Goal: Feedback & Contribution: Submit feedback/report problem

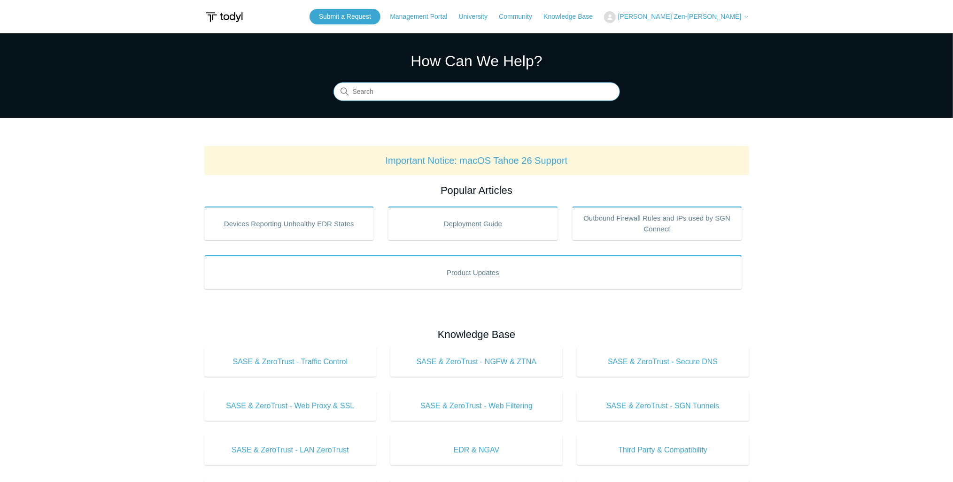
click at [379, 94] on input "Search" at bounding box center [476, 92] width 286 height 19
click at [380, 17] on link "Submit a Request" at bounding box center [344, 16] width 71 height 15
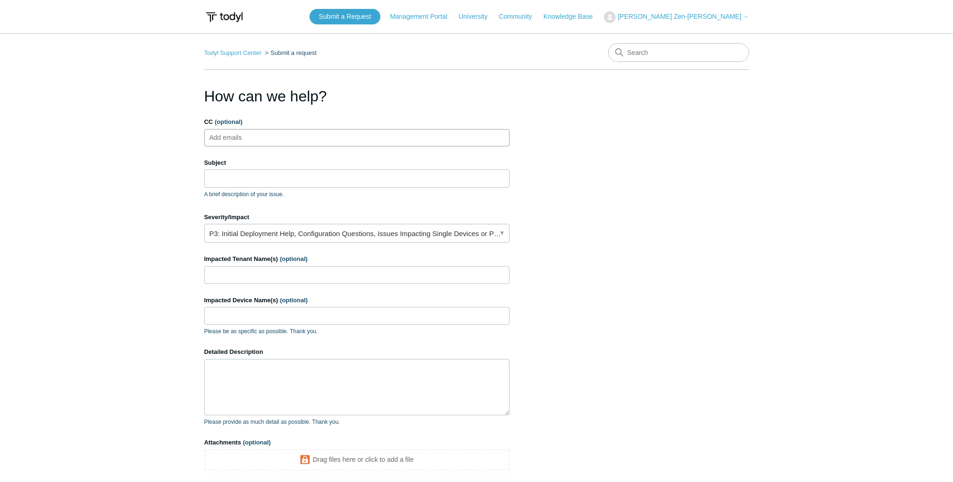
click at [243, 144] on input "CC (optional)" at bounding box center [234, 138] width 56 height 14
click at [253, 177] on input "Subject" at bounding box center [356, 179] width 305 height 18
click at [242, 140] on input "CC (optional)" at bounding box center [234, 138] width 56 height 14
type input "Kevin@kditservices.com"
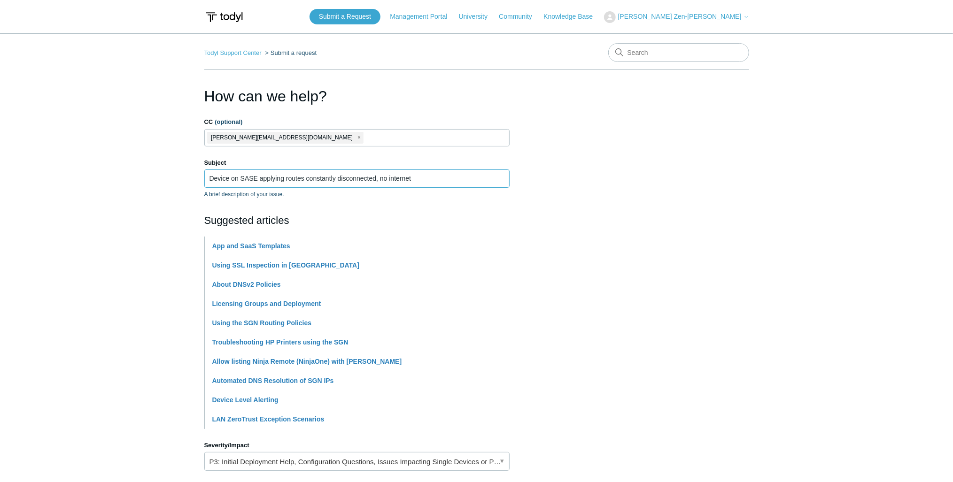
type input "Device on SASE applying routes constantly disconnected, no internet"
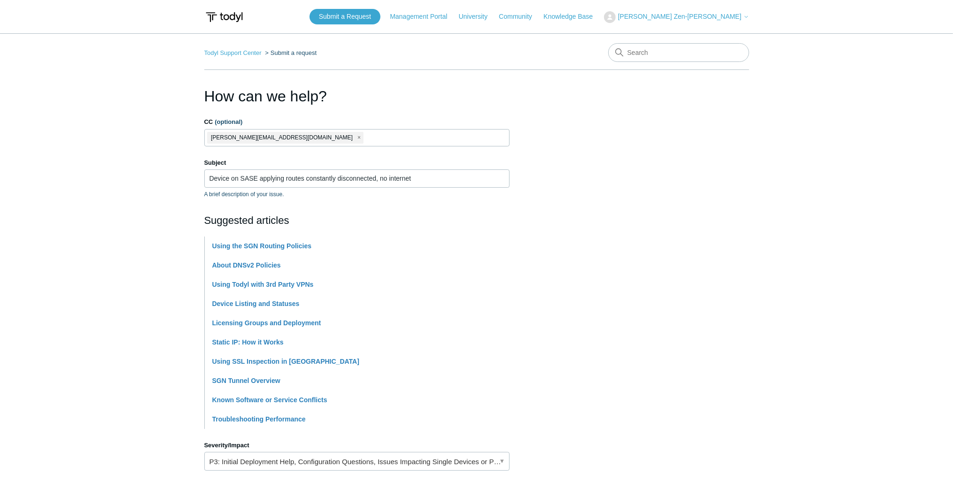
click at [83, 202] on main "Todyl Support Center Submit a request How can we help? CC (optional) Kevin@kdit…" at bounding box center [476, 389] width 953 height 712
click at [493, 176] on input "Device on SASE applying routes constantly disconnected, no internet" at bounding box center [356, 179] width 305 height 18
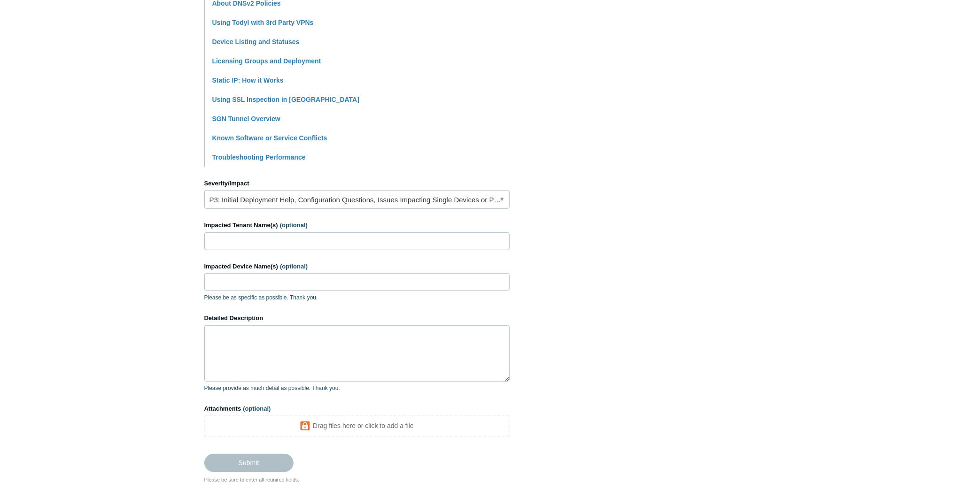
scroll to position [263, 0]
click at [249, 189] on link "P3: Initial Deployment Help, Configuration Questions, Issues Impacting Single D…" at bounding box center [356, 198] width 305 height 19
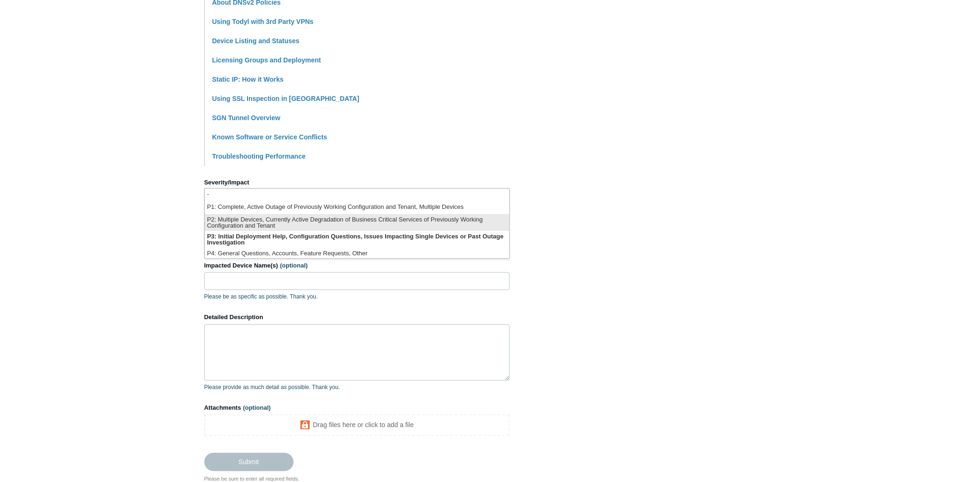
click at [299, 222] on li "P2: Multiple Devices, Currently Active Degradation of Business Critical Service…" at bounding box center [357, 222] width 304 height 17
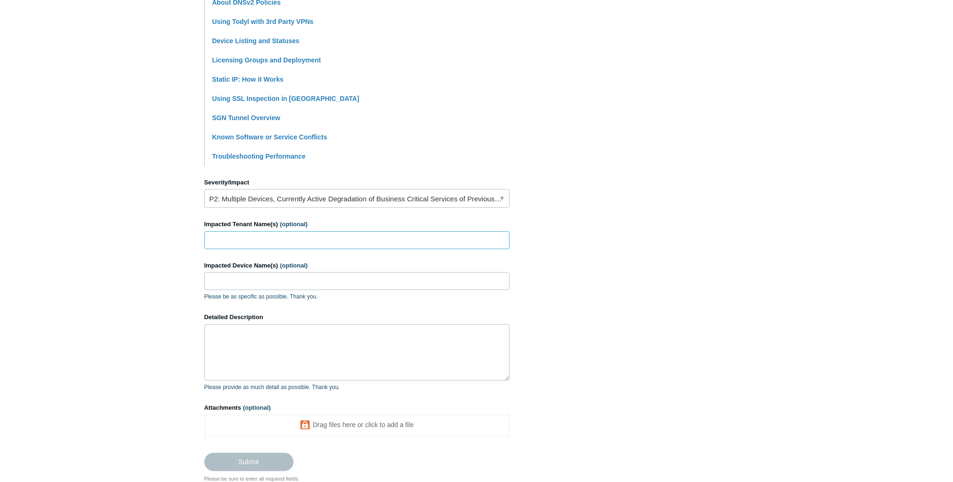
click at [259, 235] on input "Impacted Tenant Name(s) (optional)" at bounding box center [356, 240] width 305 height 18
type input "[PERSON_NAME] Commercial Real Estate Services"
click at [258, 276] on input "Impacted Device Name(s) (optional)" at bounding box center [356, 281] width 305 height 18
type input "CWOLF"
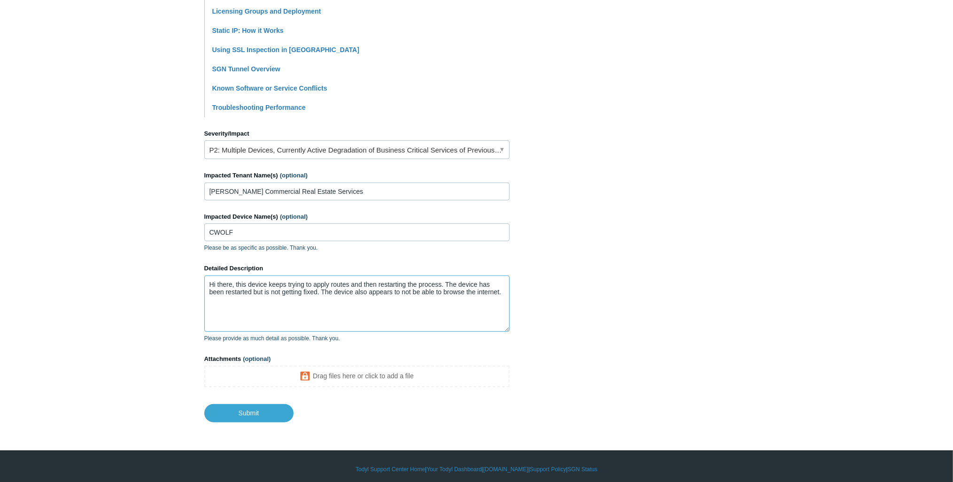
scroll to position [315, 0]
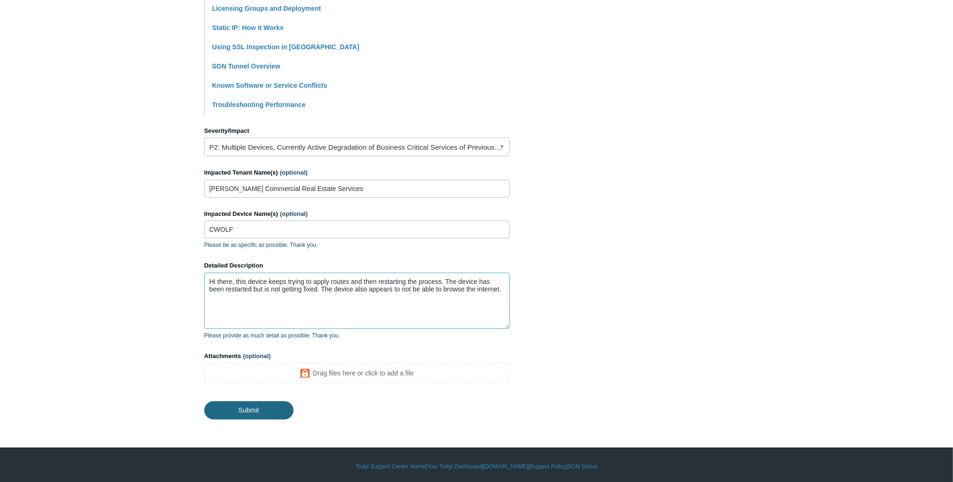
type textarea "Hi there, this device keeps trying to apply routes and then restarting the proc…"
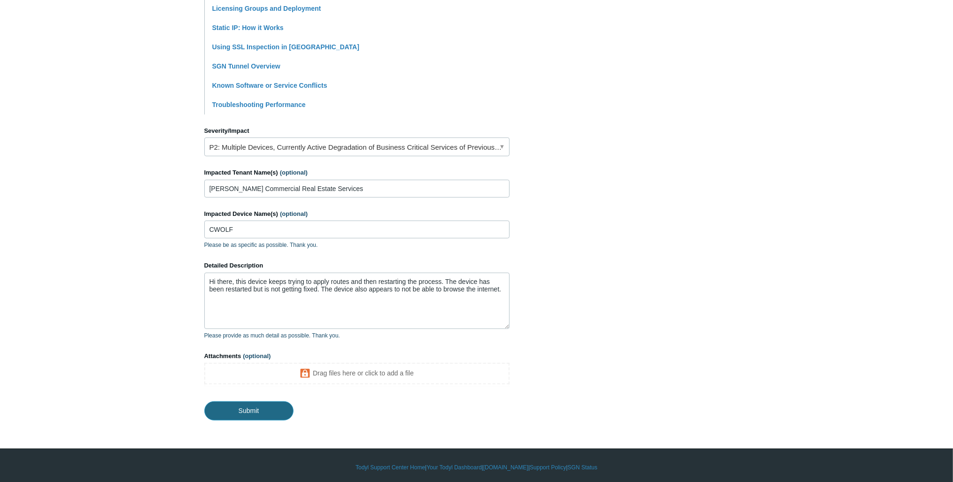
click at [229, 409] on input "Submit" at bounding box center [248, 410] width 89 height 19
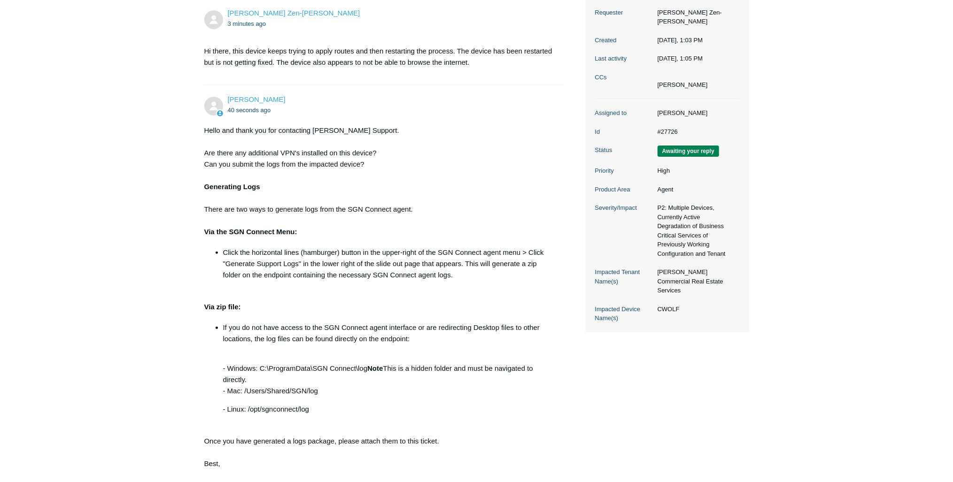
scroll to position [188, 0]
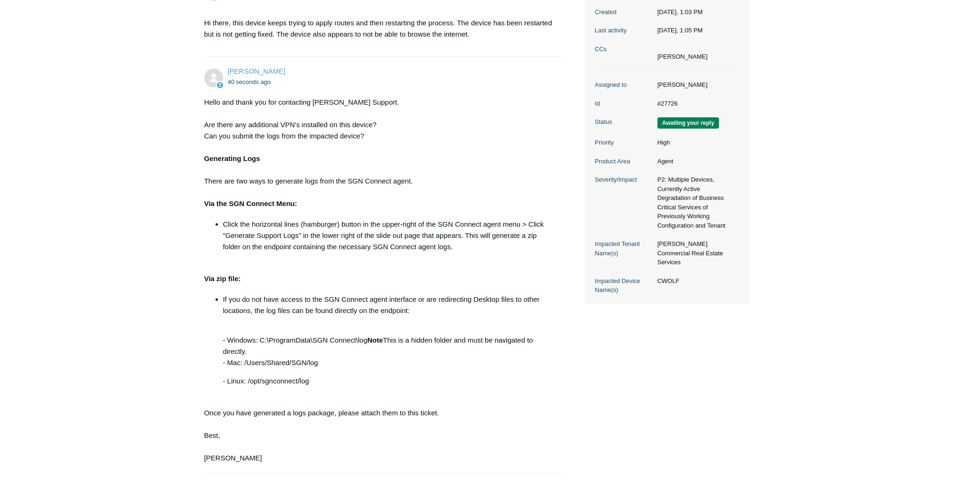
click at [163, 264] on main "Requests Contributions Following Todyl Support Center My activities Device on S…" at bounding box center [476, 192] width 953 height 692
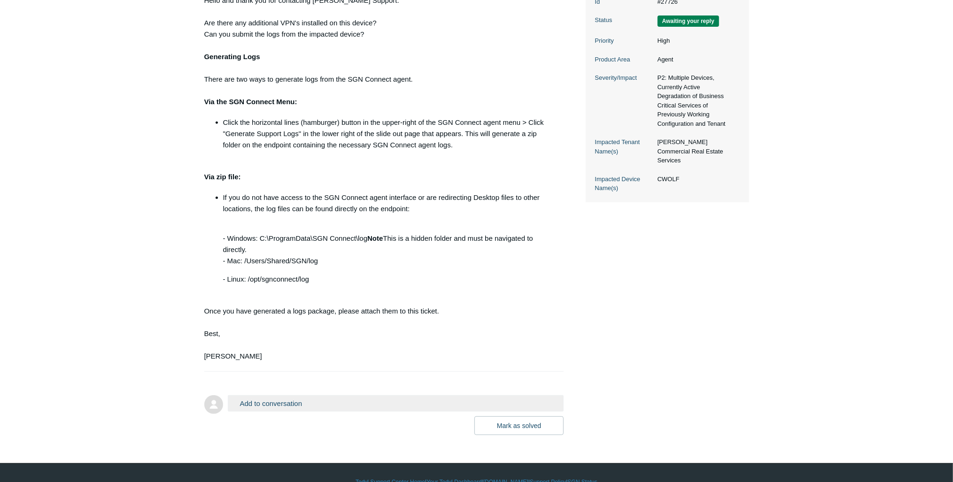
scroll to position [306, 0]
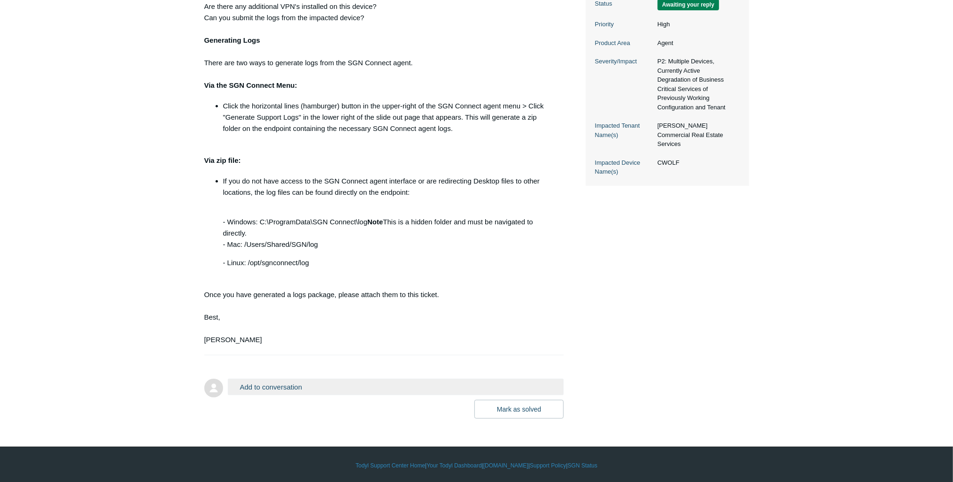
click at [267, 386] on button "Add to conversation" at bounding box center [396, 387] width 336 height 16
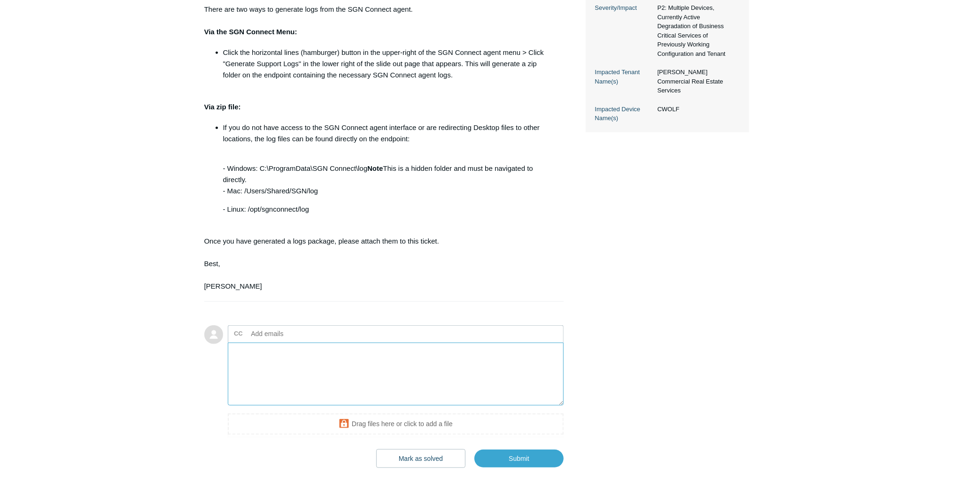
scroll to position [409, 0]
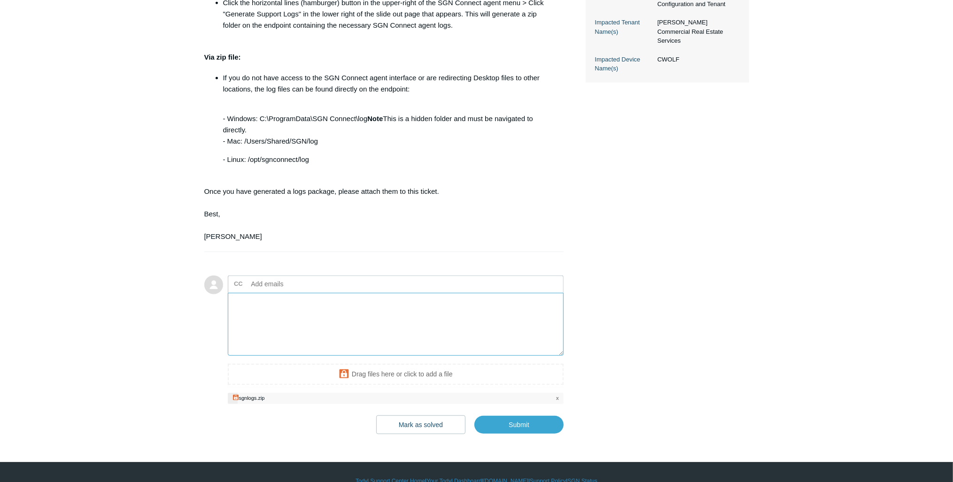
click at [318, 325] on textarea "Add your reply" at bounding box center [396, 324] width 336 height 63
click at [386, 308] on textarea "Here are the logs, the device looks like it's ok right now, but the user was co…" at bounding box center [396, 324] width 336 height 63
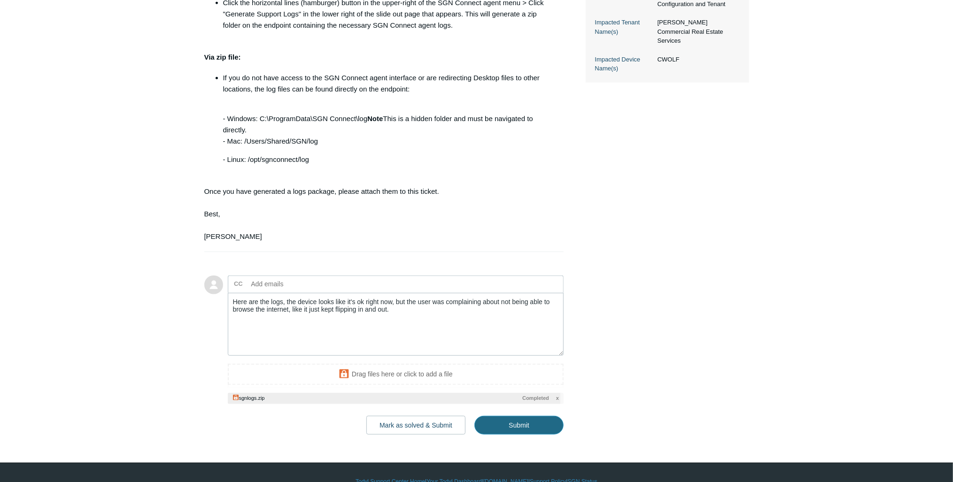
click at [509, 426] on input "Submit" at bounding box center [518, 425] width 89 height 19
type textarea "Here are the logs, the device looks like it's ok right now, but the user was co…"
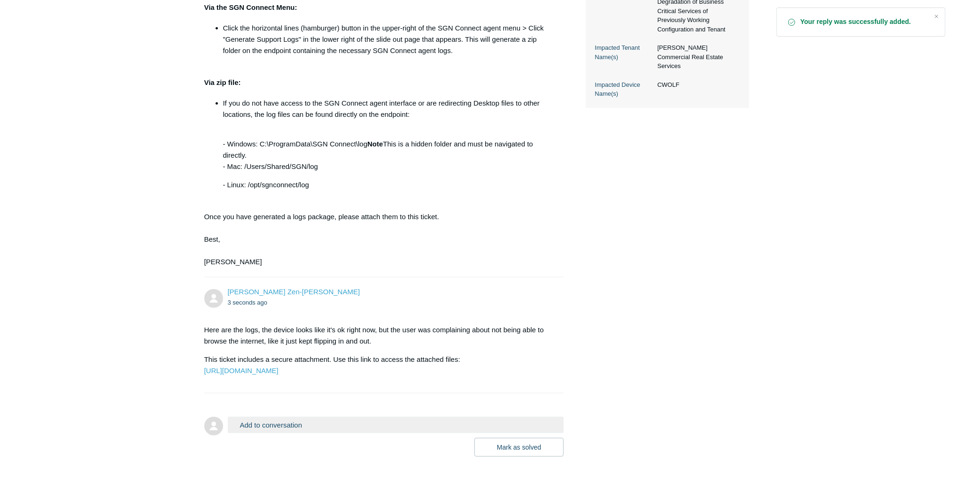
scroll to position [445, 0]
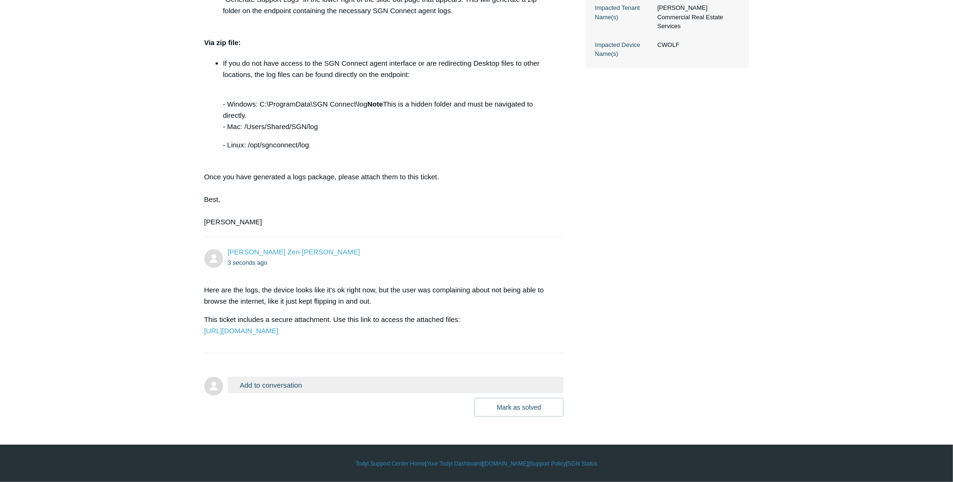
click at [160, 223] on main "Requests Contributions Following Todyl Support Center My activities Device on S…" at bounding box center [476, 13] width 953 height 808
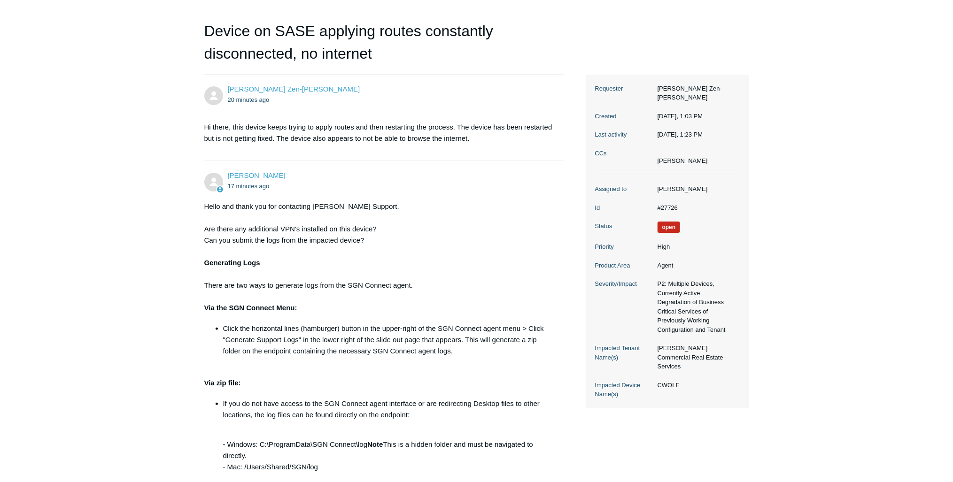
scroll to position [0, 0]
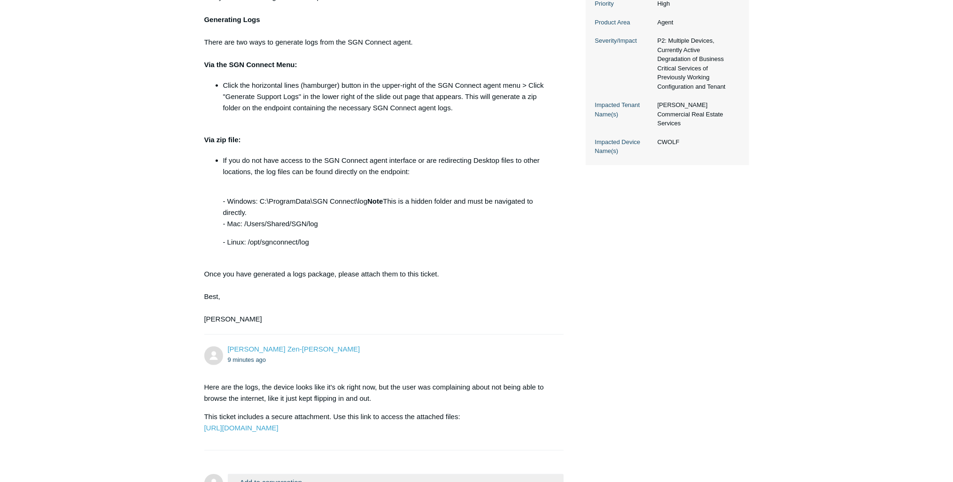
scroll to position [445, 0]
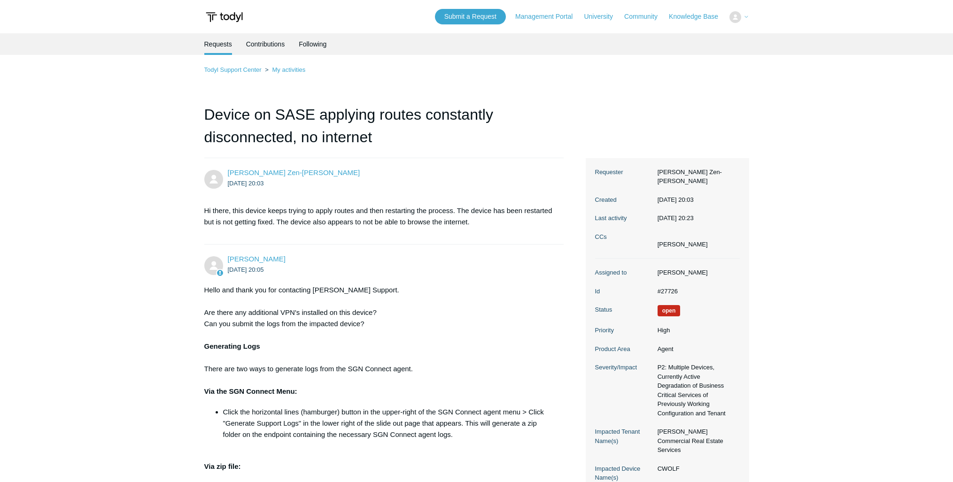
scroll to position [278, 0]
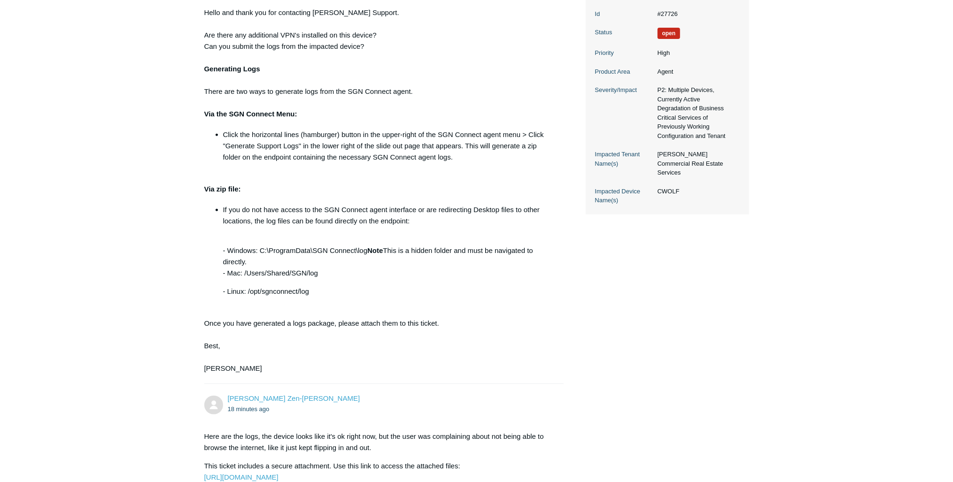
drag, startPoint x: 190, startPoint y: 238, endPoint x: 197, endPoint y: 224, distance: 15.6
click at [190, 238] on main "Requests Contributions Following Todyl Support Center My activities Device on S…" at bounding box center [476, 160] width 953 height 808
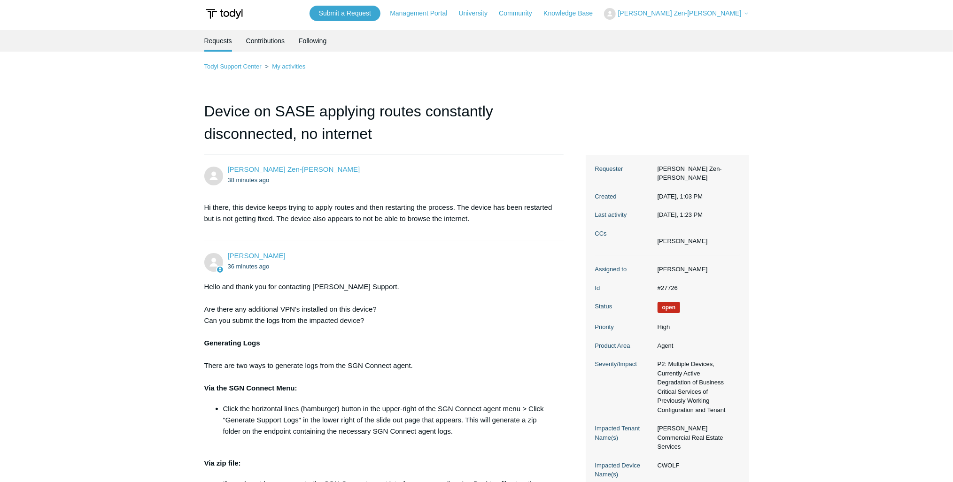
scroll to position [0, 0]
